Goal: Transaction & Acquisition: Subscribe to service/newsletter

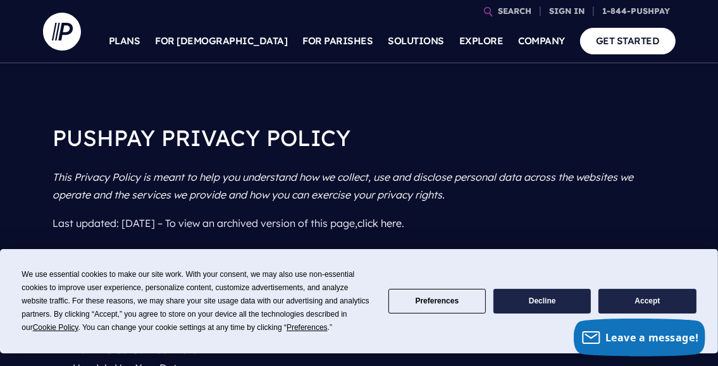
click at [633, 302] on button "Accept" at bounding box center [647, 301] width 97 height 25
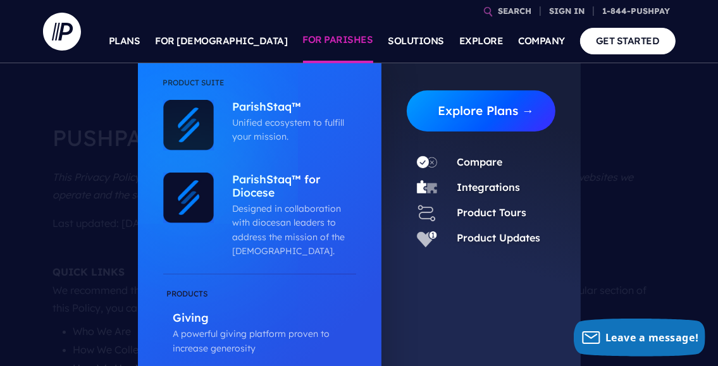
click at [451, 113] on link "Explore Plans →" at bounding box center [486, 110] width 139 height 41
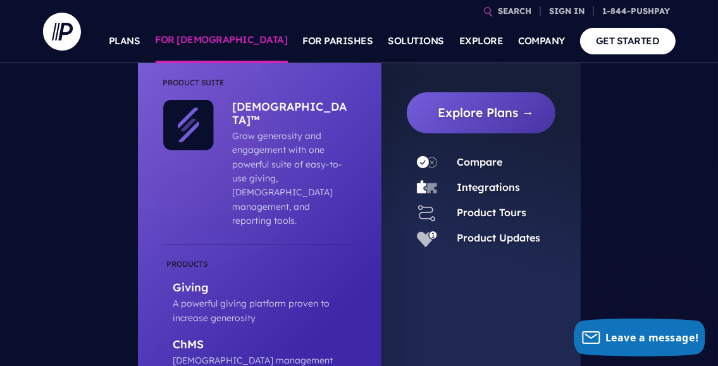
click at [254, 43] on link "FOR [DEMOGRAPHIC_DATA]" at bounding box center [222, 41] width 132 height 44
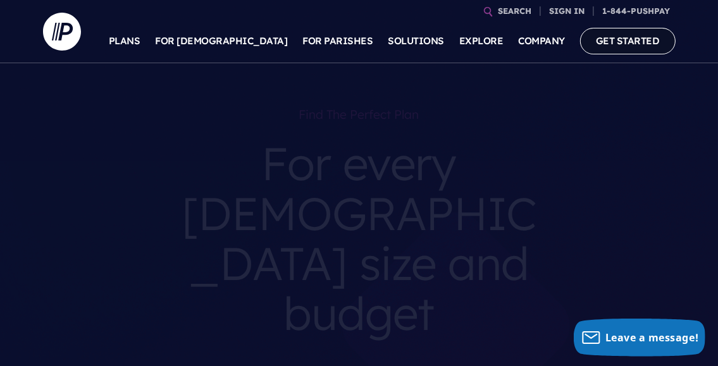
click at [604, 47] on link "GET STARTED" at bounding box center [628, 41] width 96 height 26
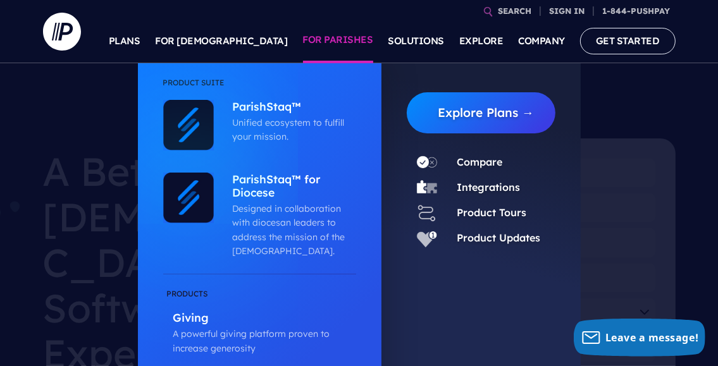
scroll to position [127, 0]
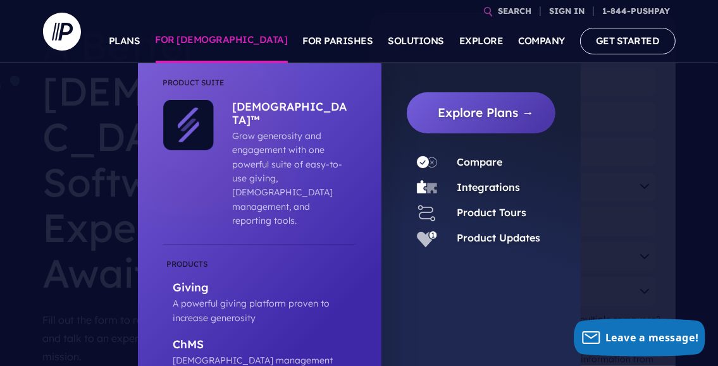
click at [249, 39] on link "FOR [DEMOGRAPHIC_DATA]" at bounding box center [222, 41] width 132 height 44
